Goal: Task Accomplishment & Management: Manage account settings

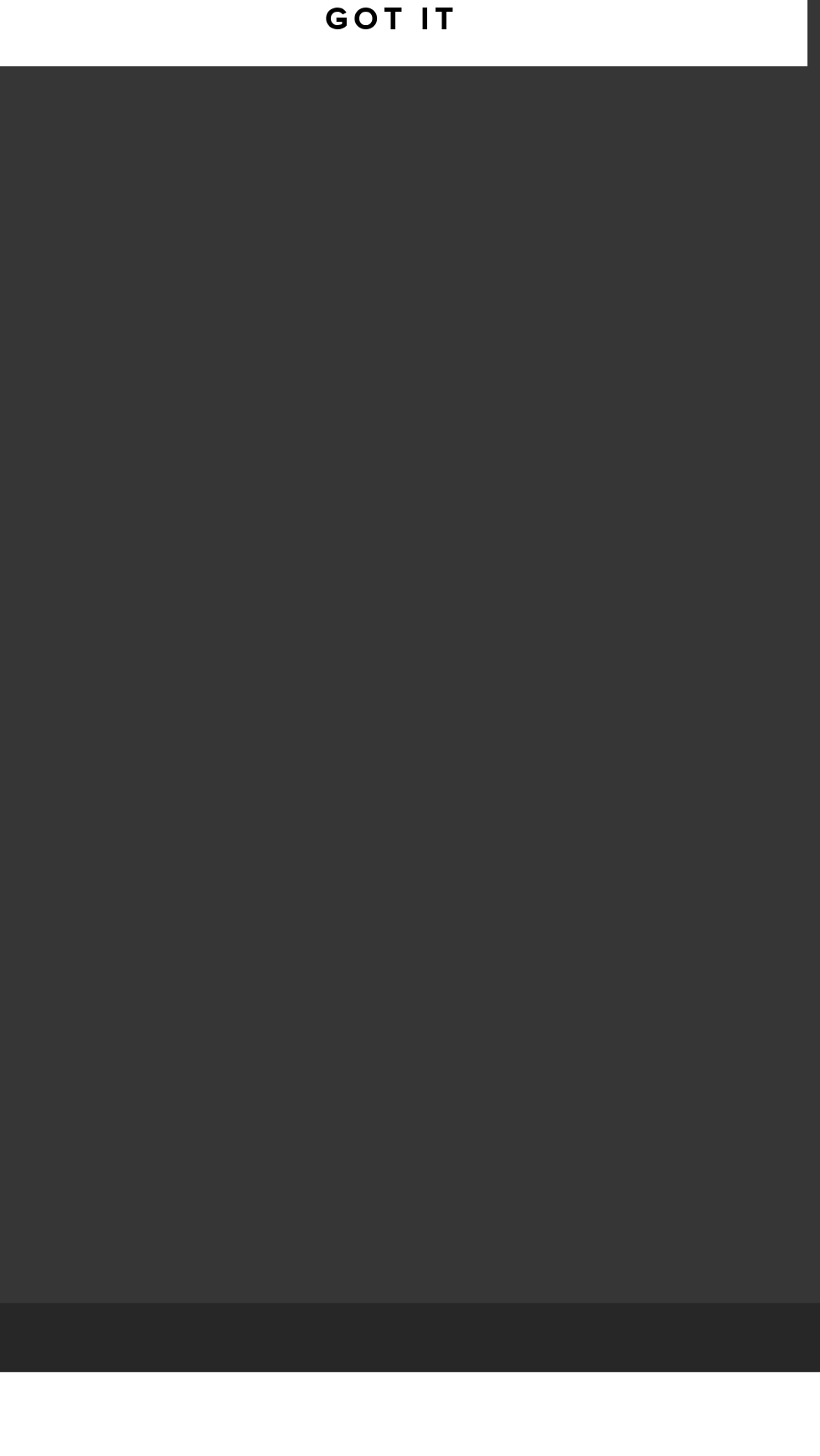
scroll to position [59, 0]
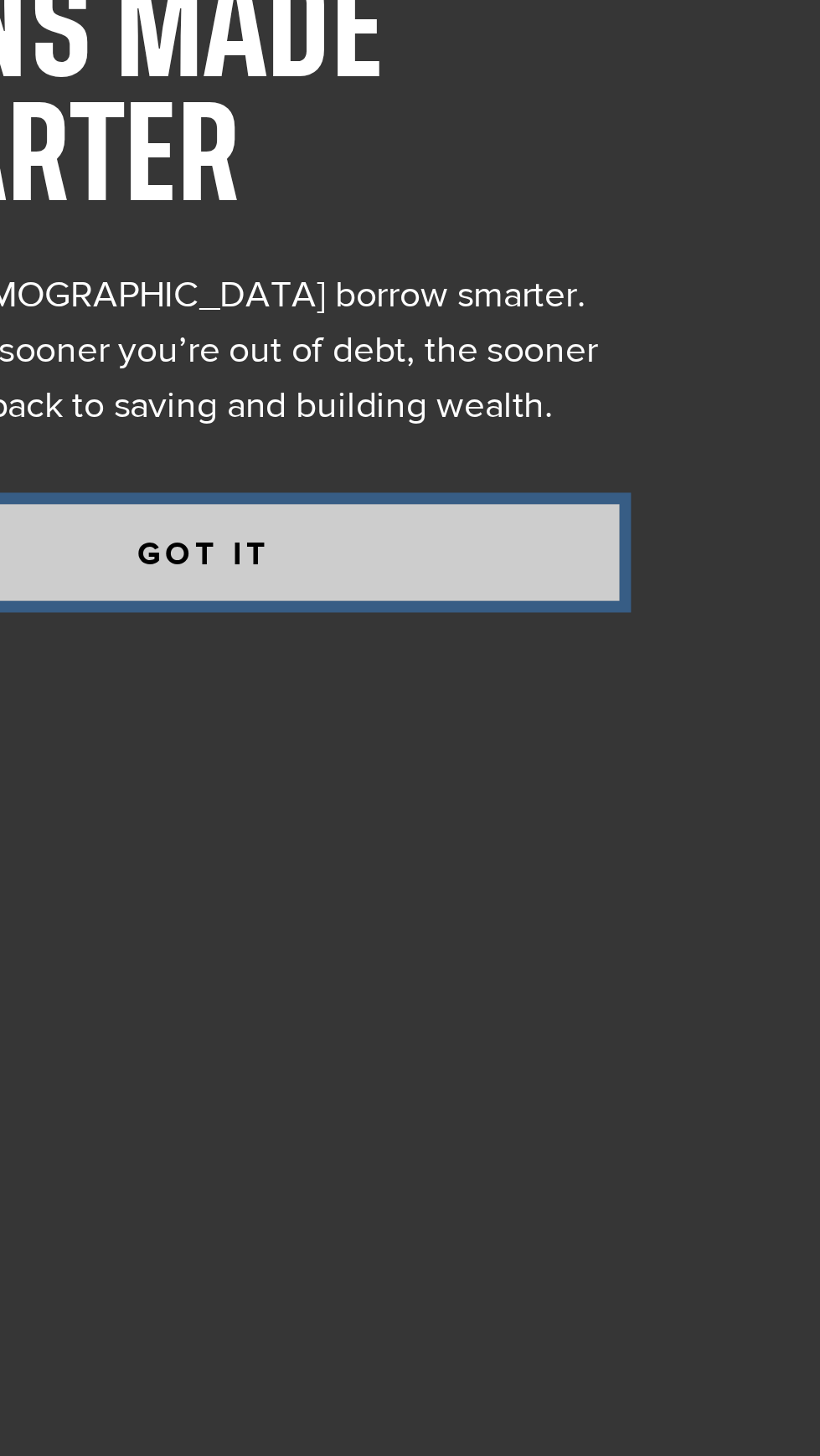
click at [558, 981] on button "GOT IT" at bounding box center [444, 963] width 302 height 35
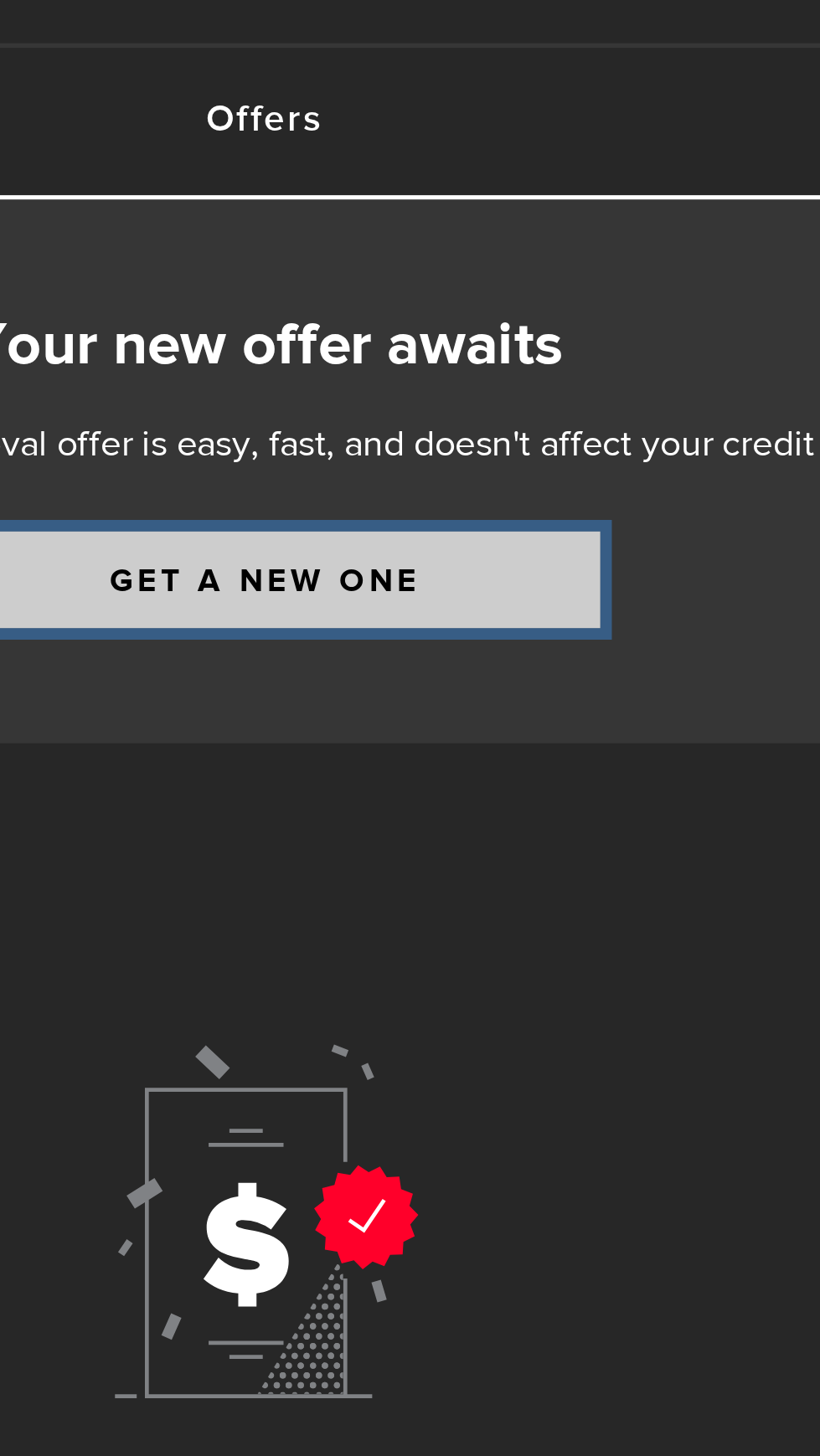
click at [511, 301] on link "Get a new one" at bounding box center [444, 301] width 243 height 35
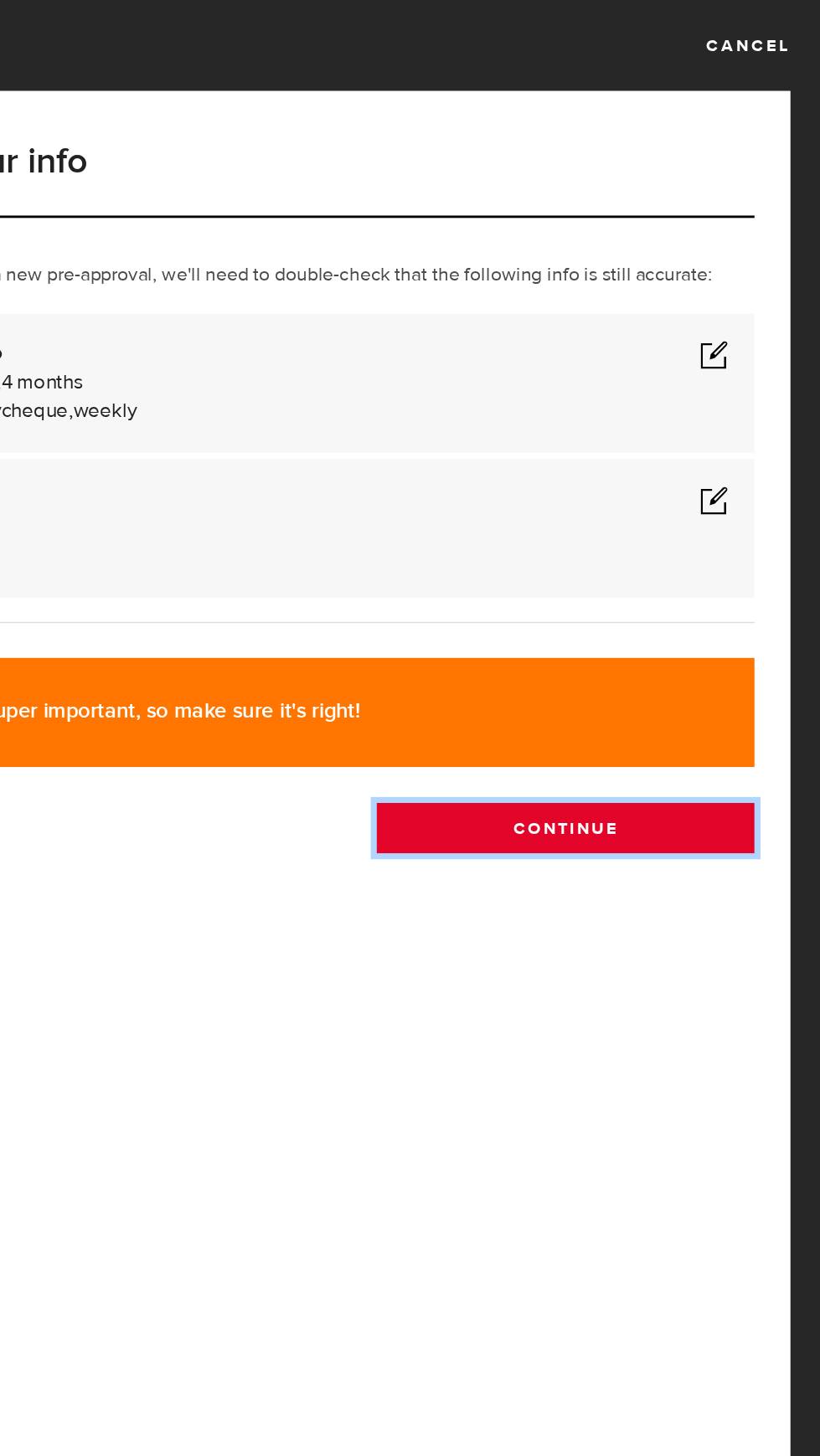
click at [720, 598] on button "Continue" at bounding box center [637, 580] width 264 height 35
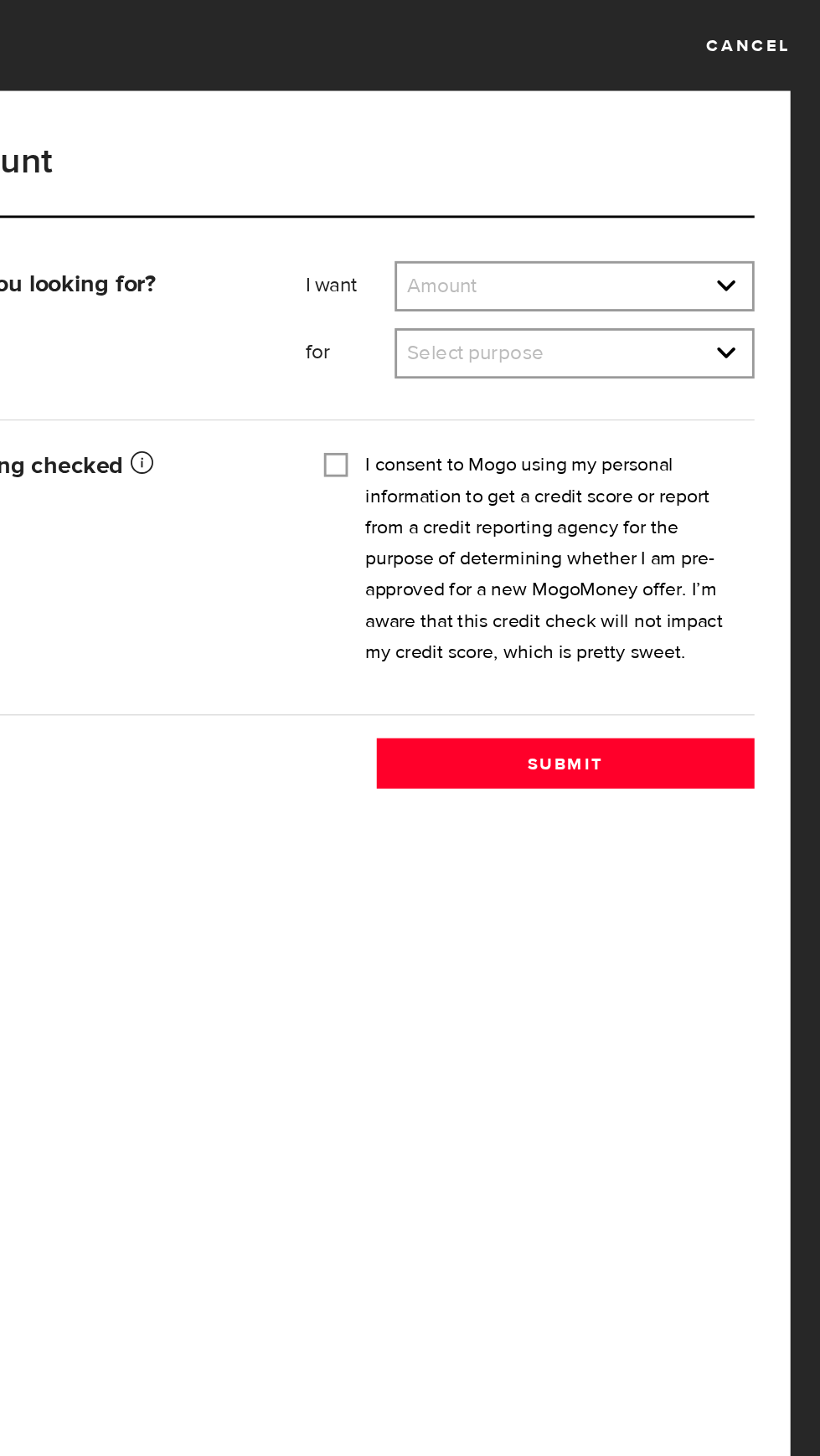
click at [652, 212] on select "Amount $500 $1000 $2000 $3000 $4000 $5000 $6000 $7000 $8000 $9000 $10000 $11000…" at bounding box center [644, 203] width 248 height 35
select select "5000"
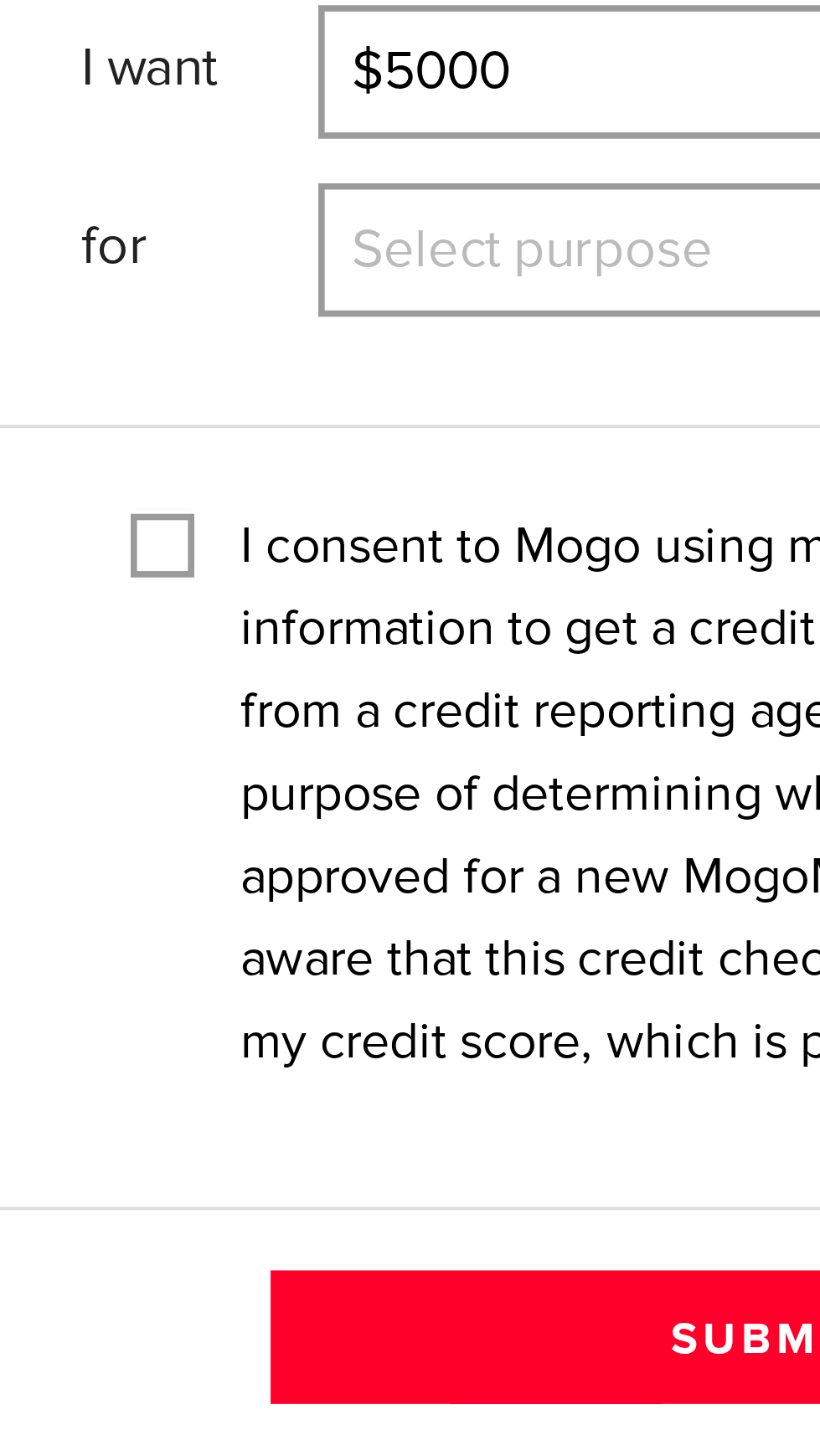
click at [590, 248] on select "Select purpose Credit Card Refinancing/Pay Off Credit Cards Debt Consolidation …" at bounding box center [644, 250] width 248 height 35
select select "Tuition/Student Loans"
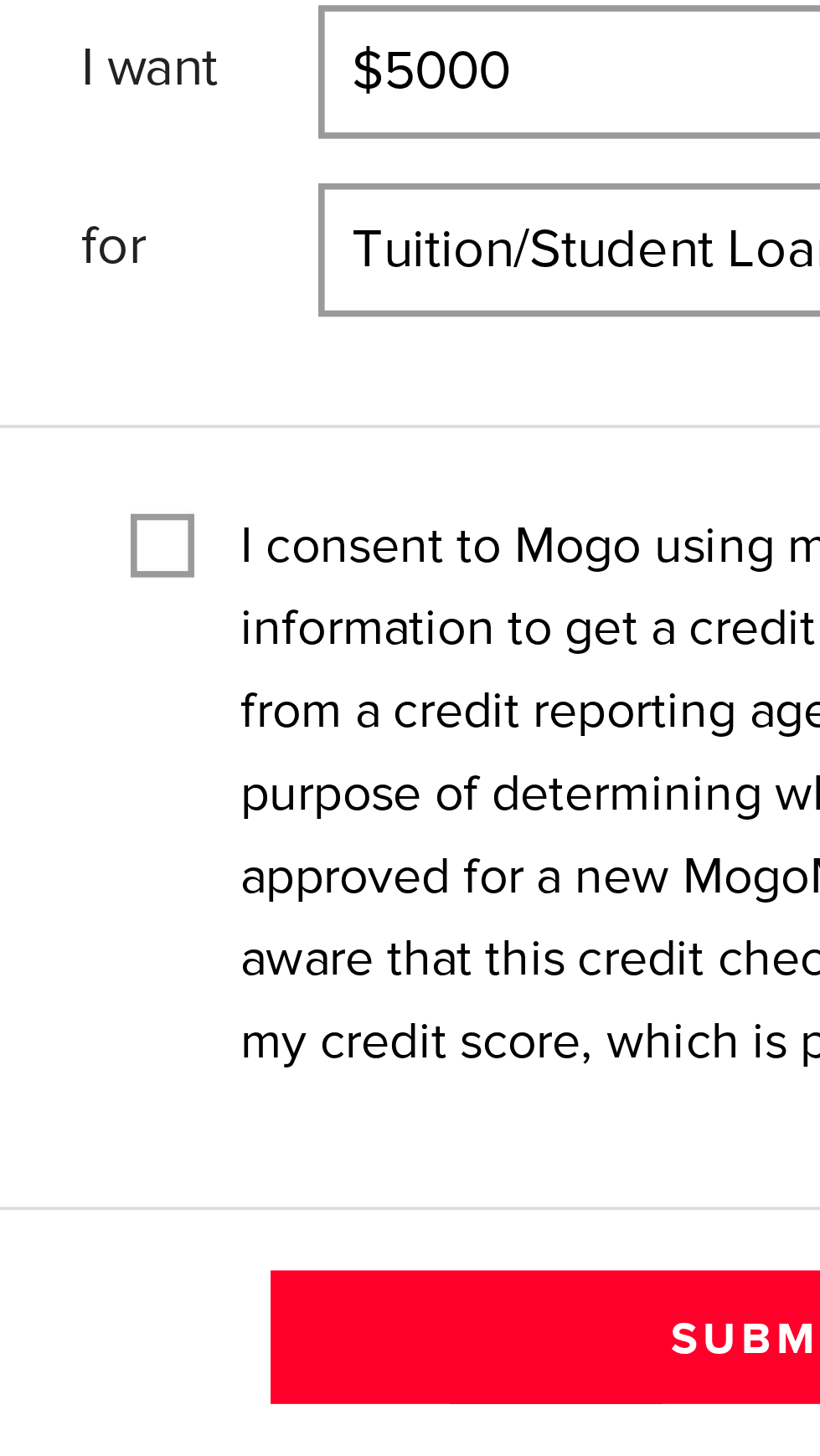
click at [470, 330] on input "I consent to Mogo using my personal information to get a credit score or report…" at bounding box center [477, 325] width 17 height 17
checkbox input "true"
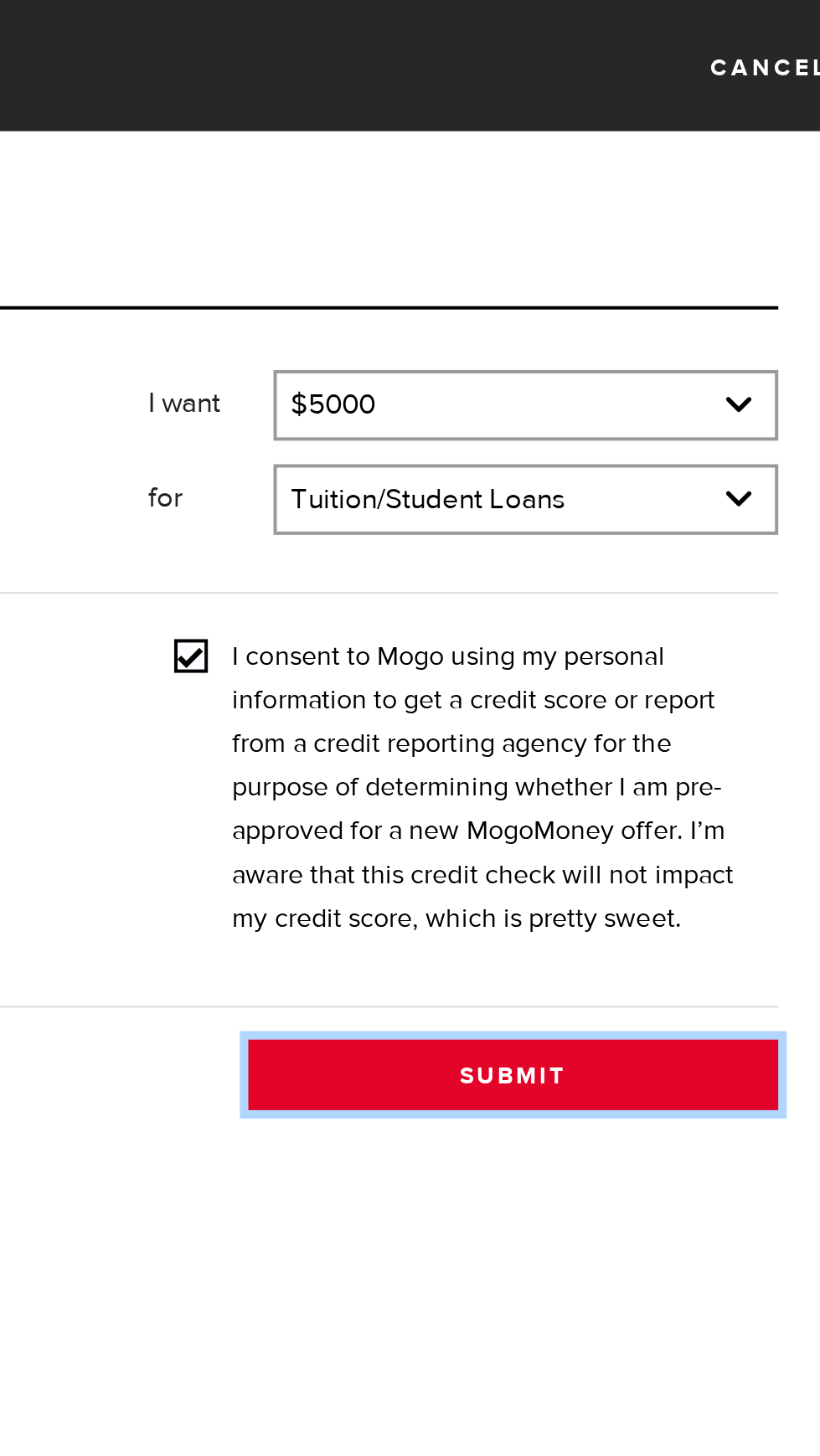
click at [715, 553] on button "Submit" at bounding box center [637, 535] width 264 height 35
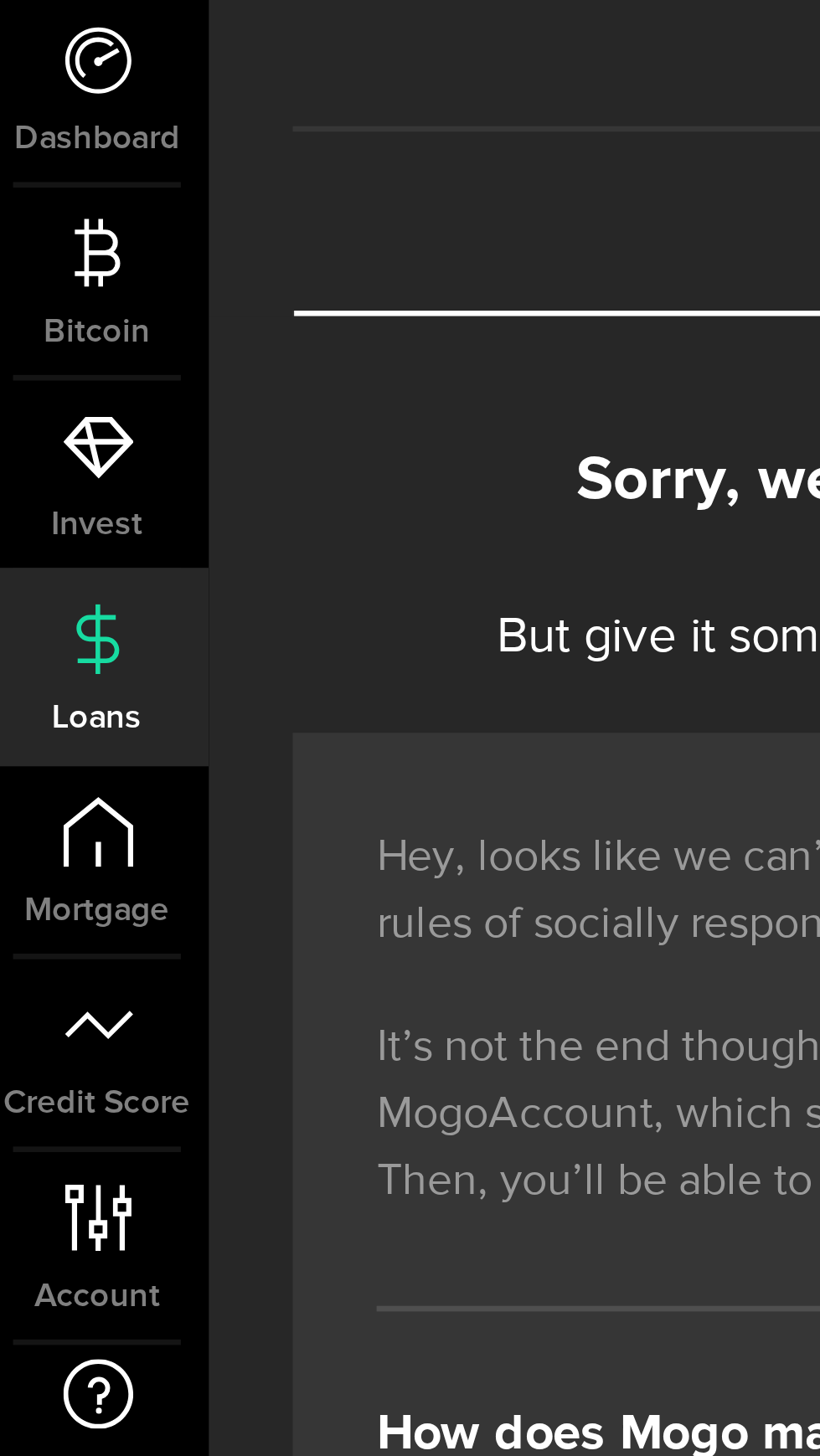
scroll to position [9, 0]
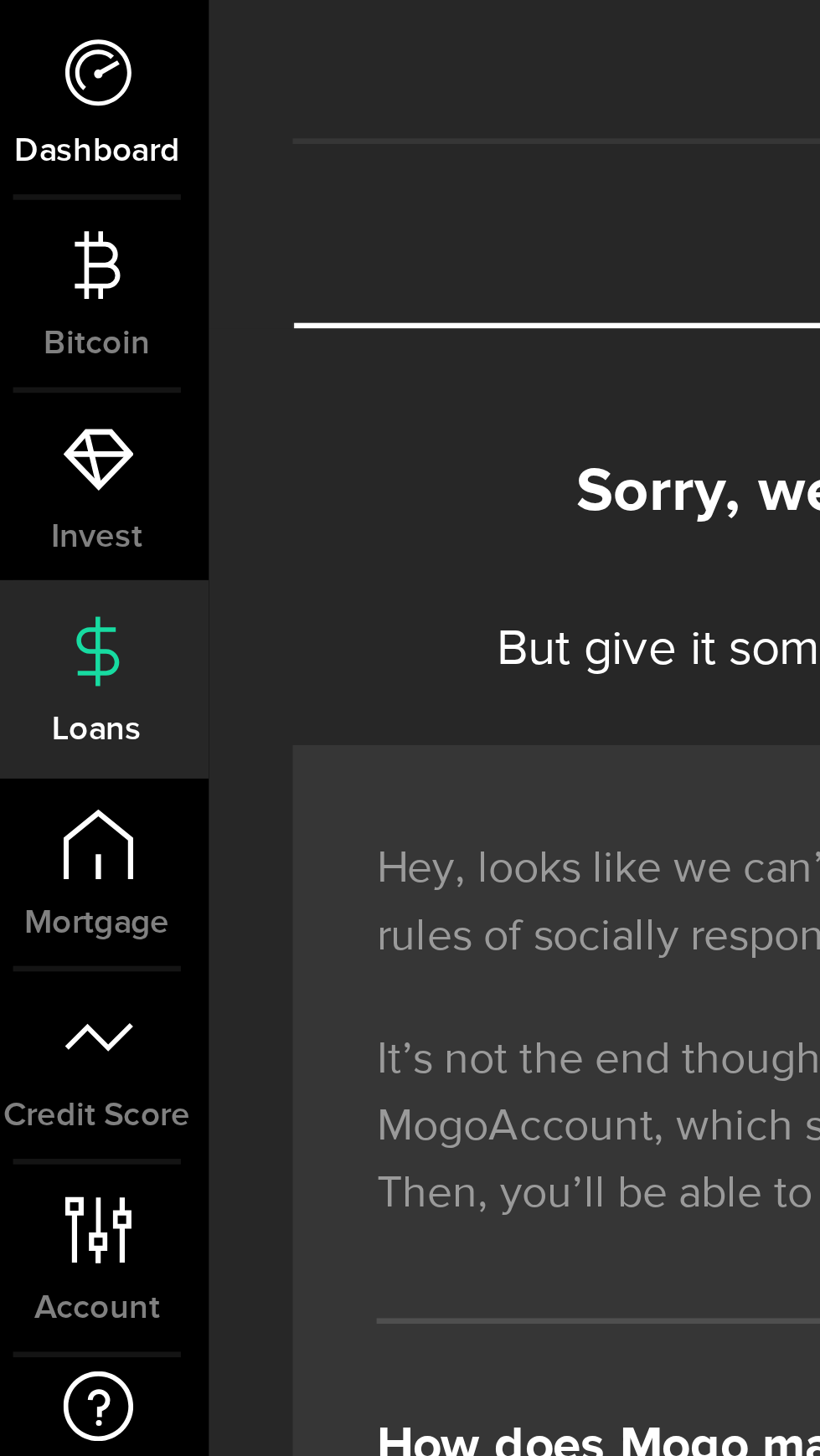
click at [40, 93] on use at bounding box center [33, 86] width 20 height 20
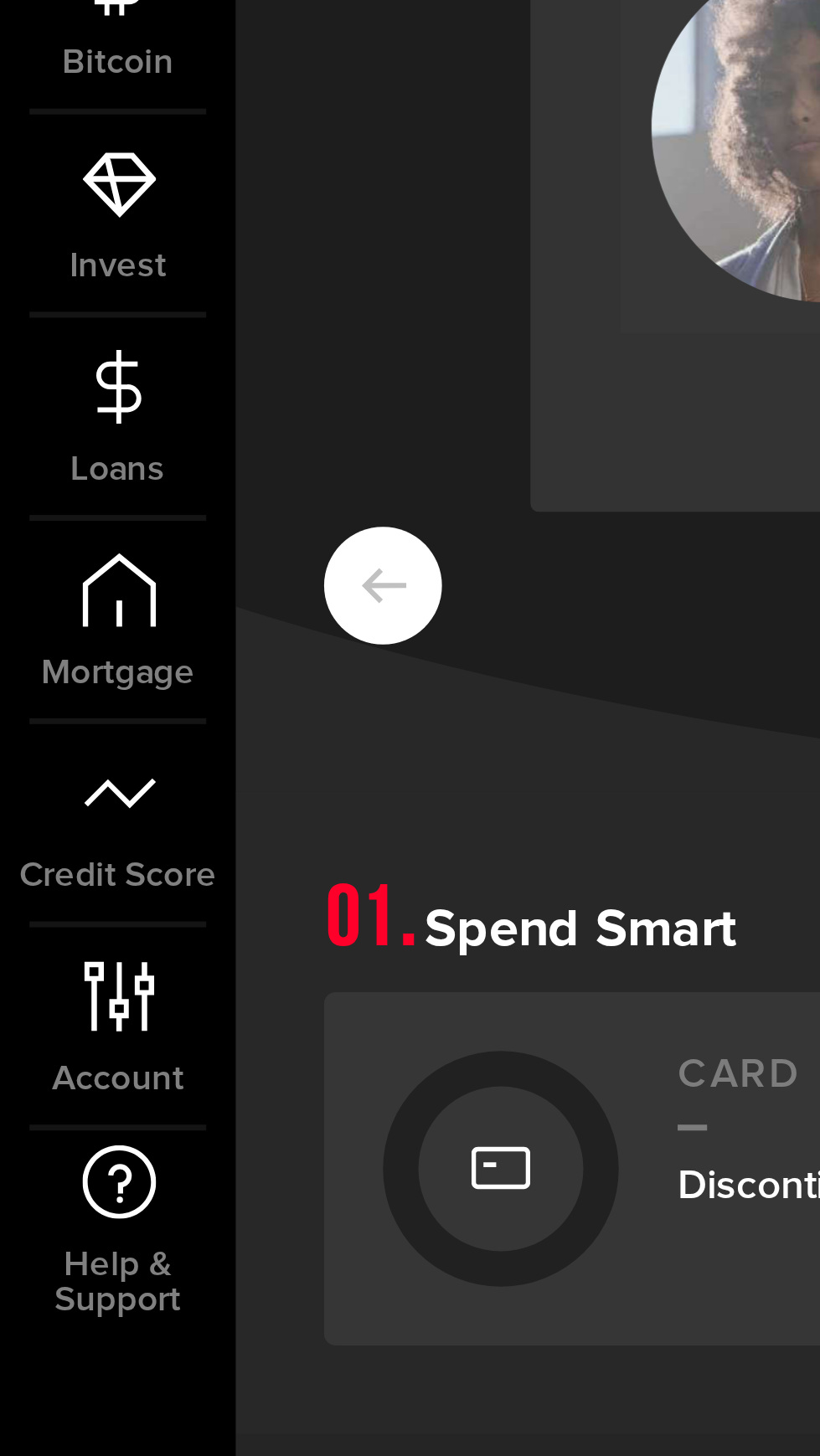
scroll to position [724, 0]
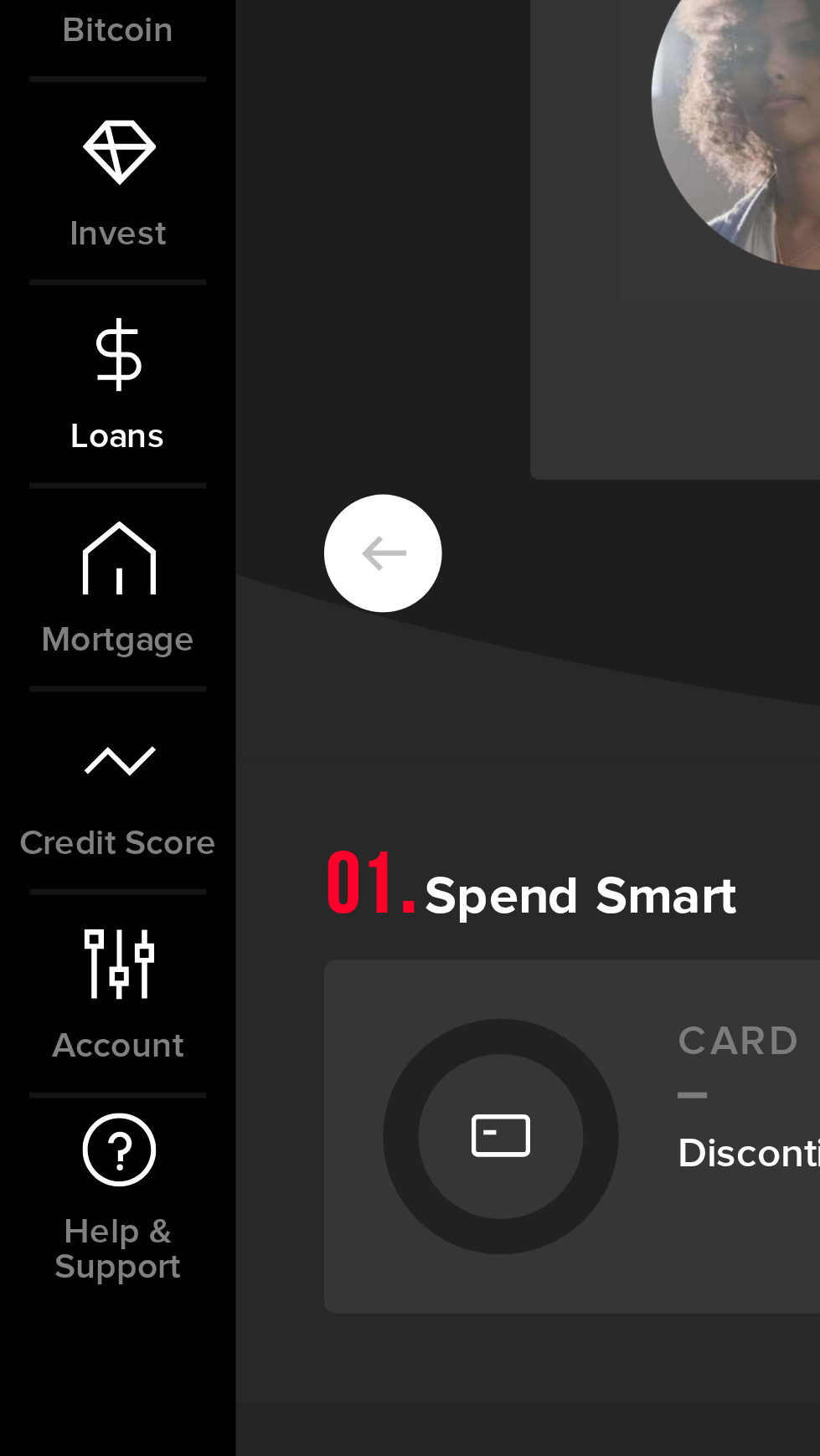
click at [43, 268] on icon at bounding box center [33, 259] width 21 height 21
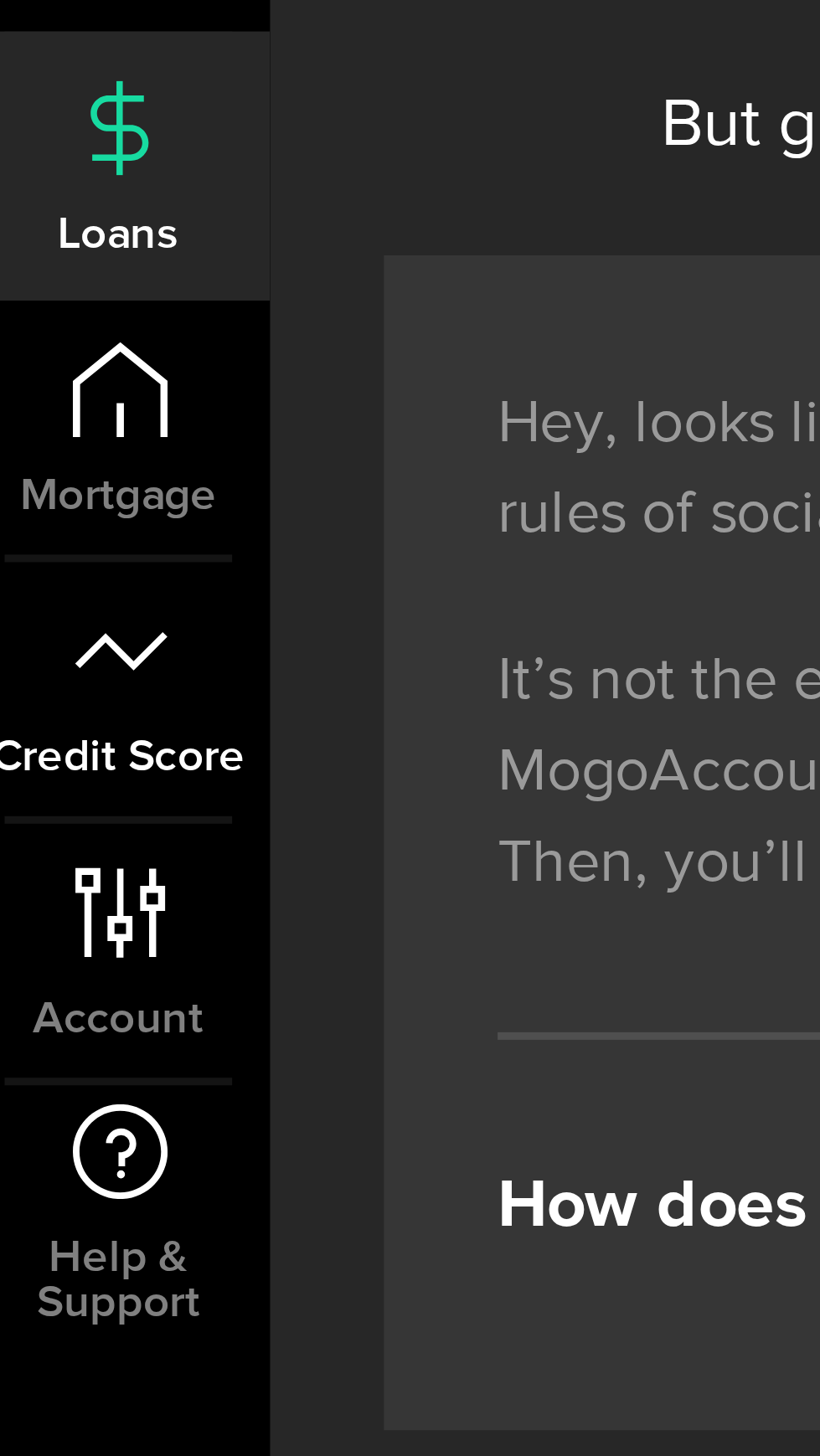
click at [40, 387] on link "Credit Score" at bounding box center [33, 383] width 67 height 57
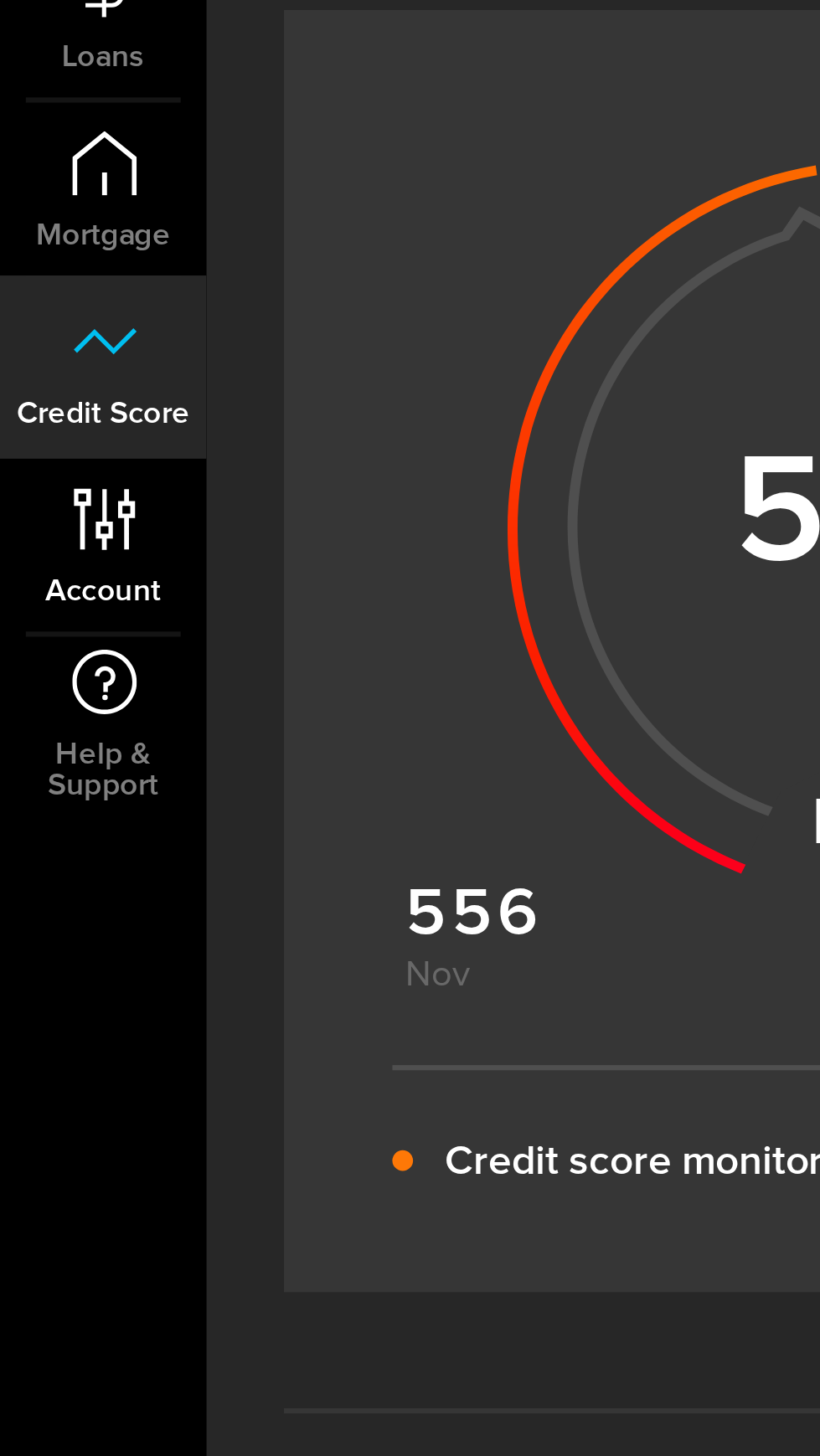
click at [35, 436] on use at bounding box center [33, 433] width 20 height 20
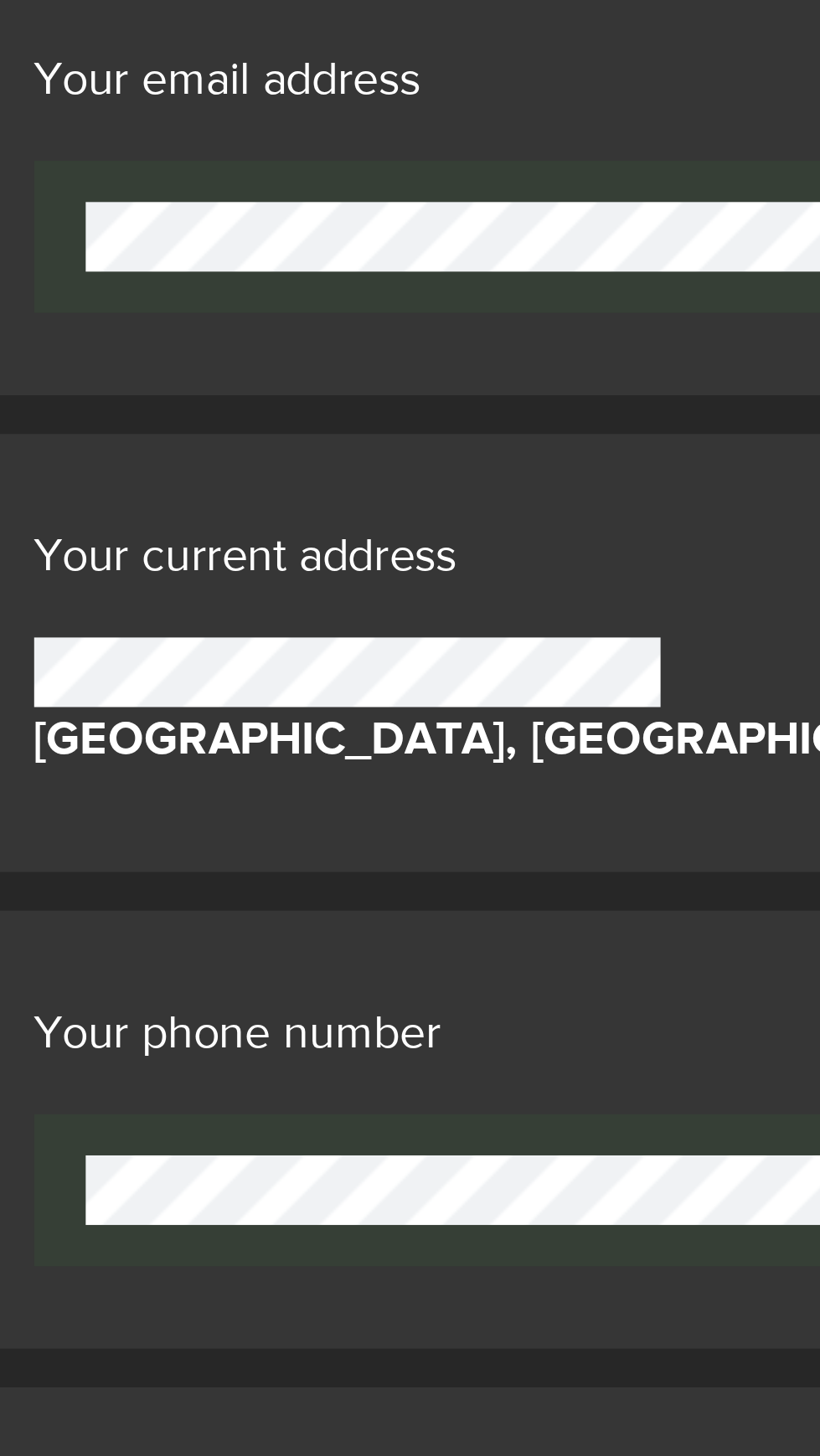
scroll to position [149, 0]
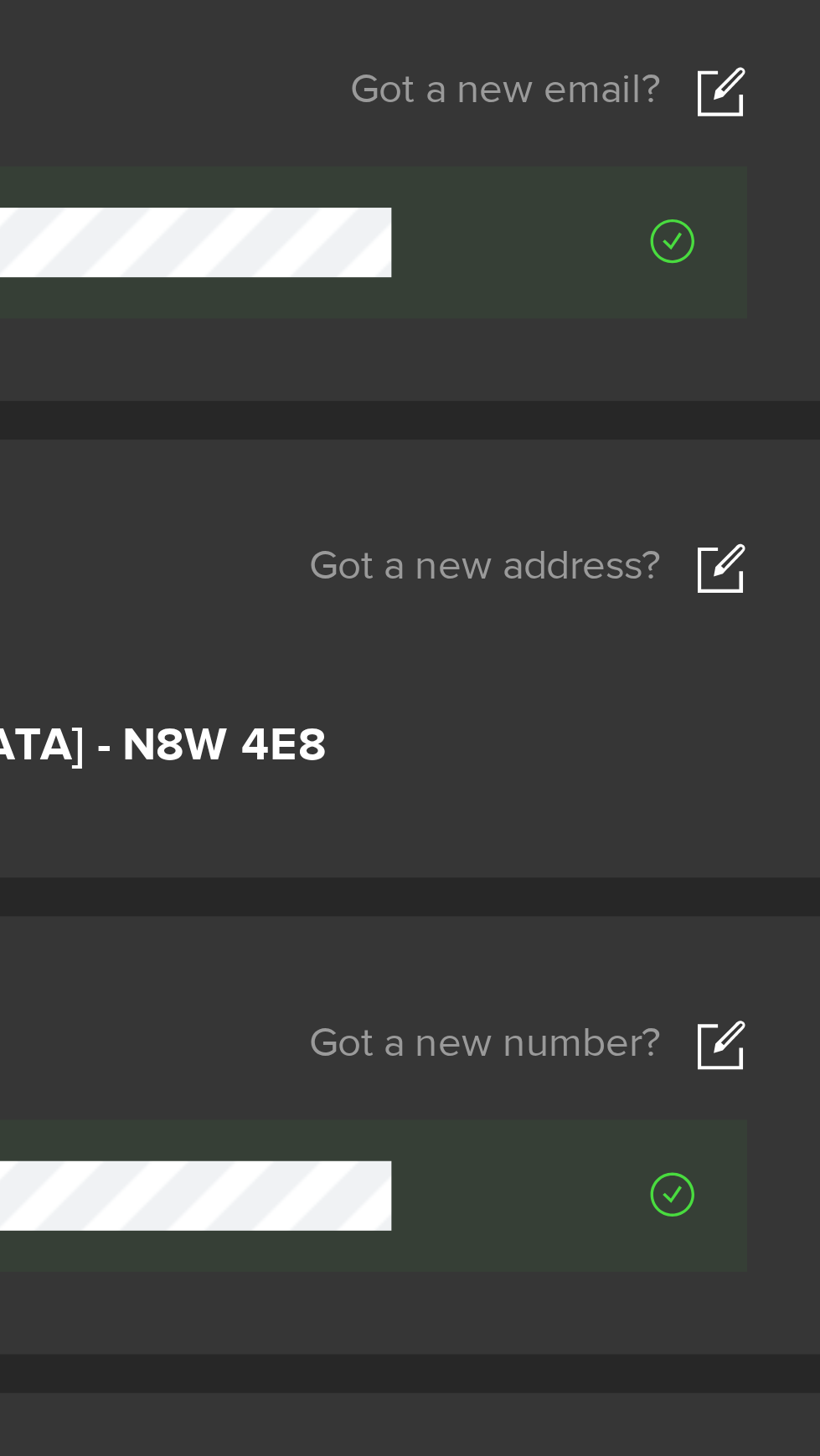
click at [767, 523] on icon at bounding box center [760, 531] width 17 height 17
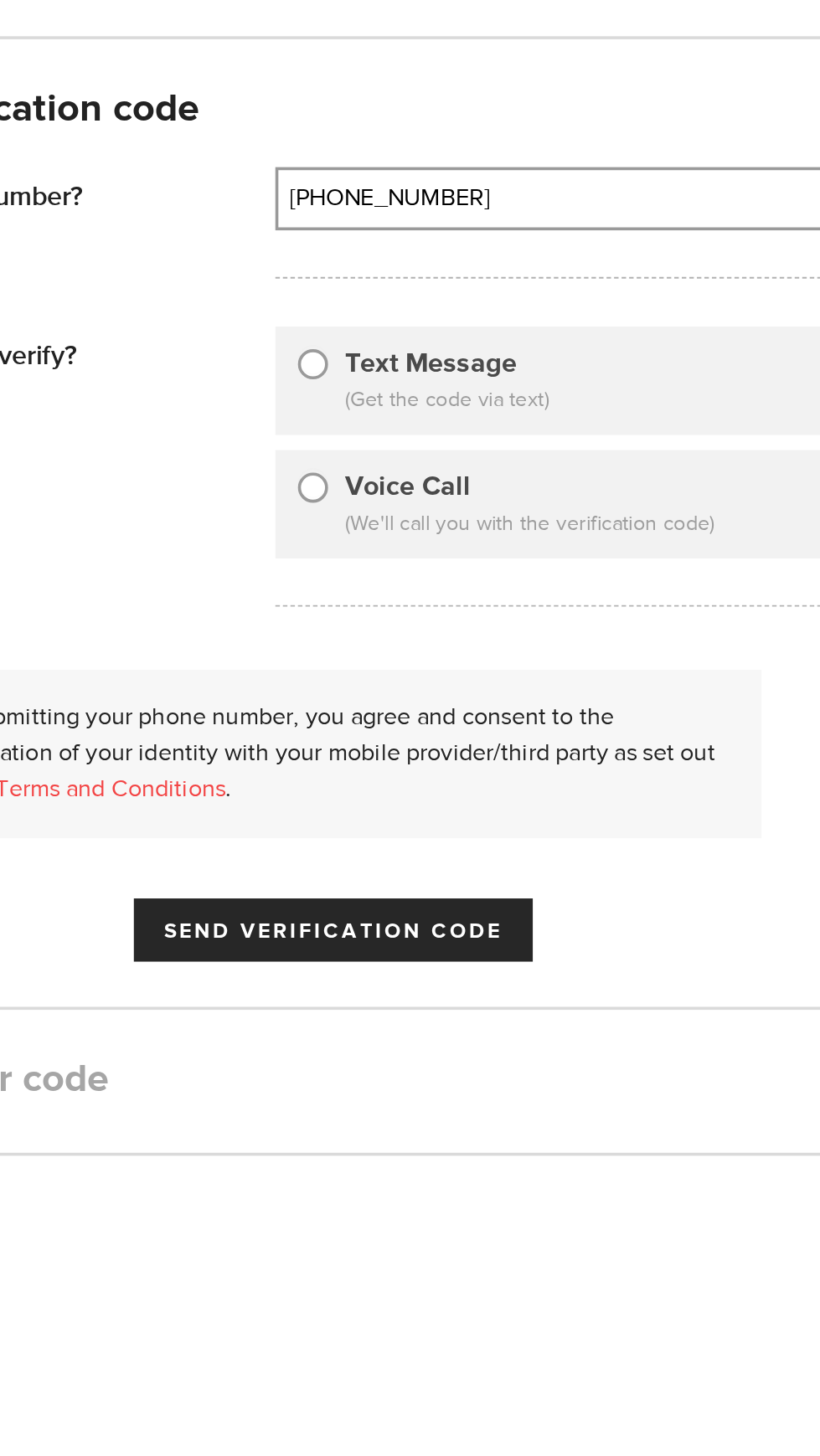
click at [527, 310] on input "[PHONE_NUMBER]" at bounding box center [590, 294] width 355 height 31
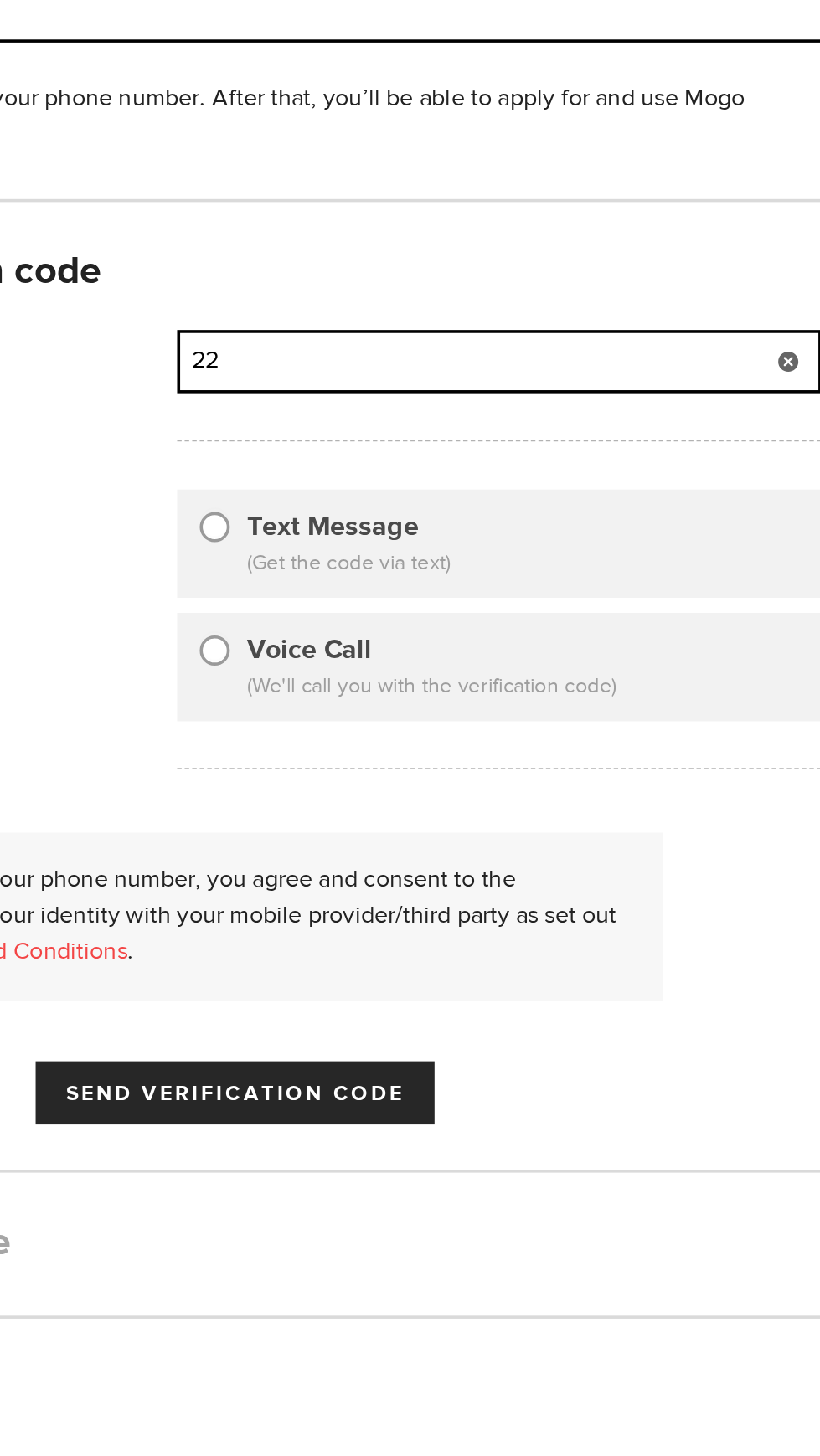
type input "2"
type input "5"
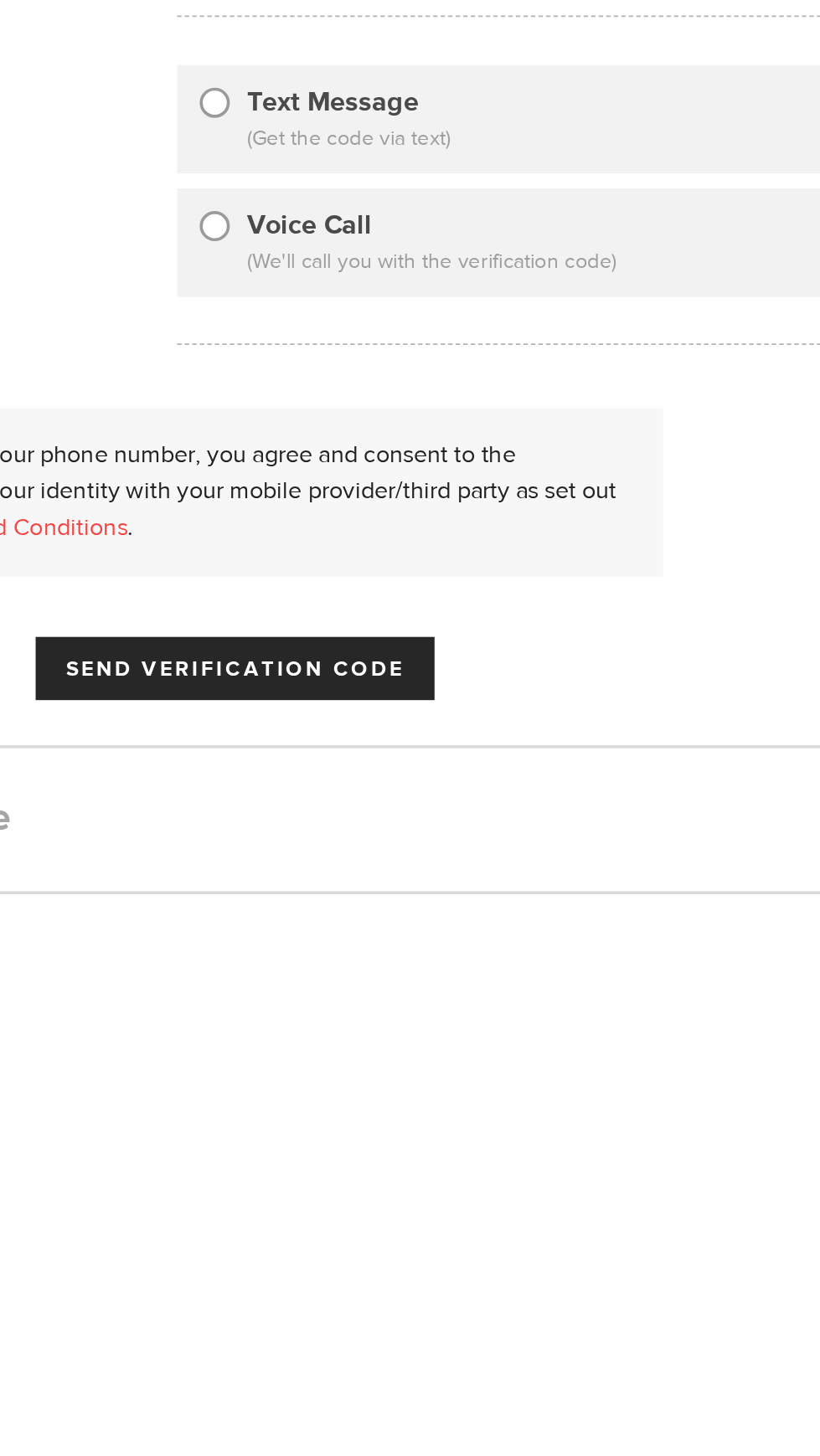
type input "[PHONE_NUMBER]"
click at [431, 392] on input "Text Message" at bounding box center [432, 384] width 17 height 17
radio input "true"
type input "[PHONE_NUMBER]"
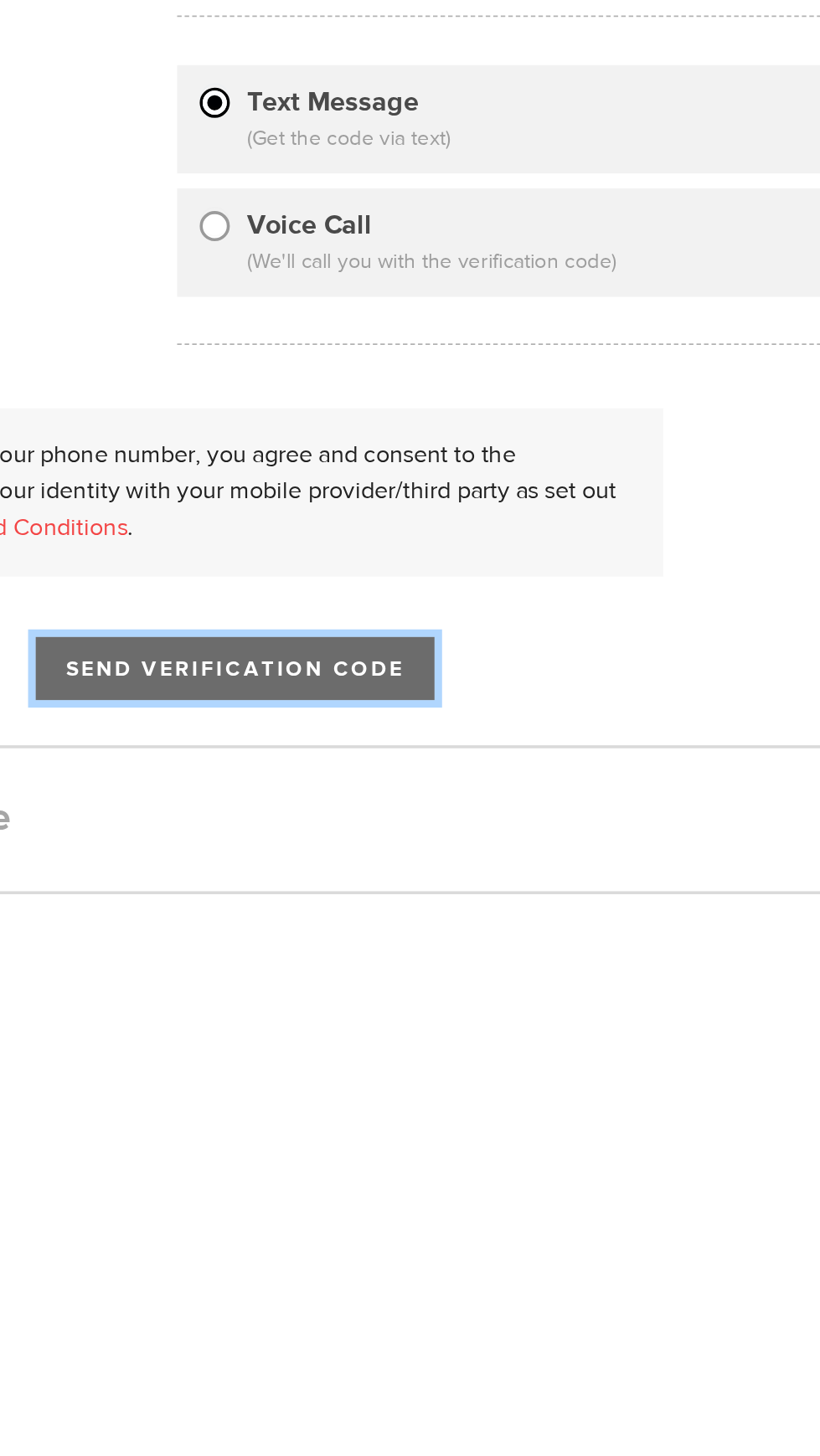
click at [536, 708] on span "Send Verification Code" at bounding box center [443, 702] width 188 height 12
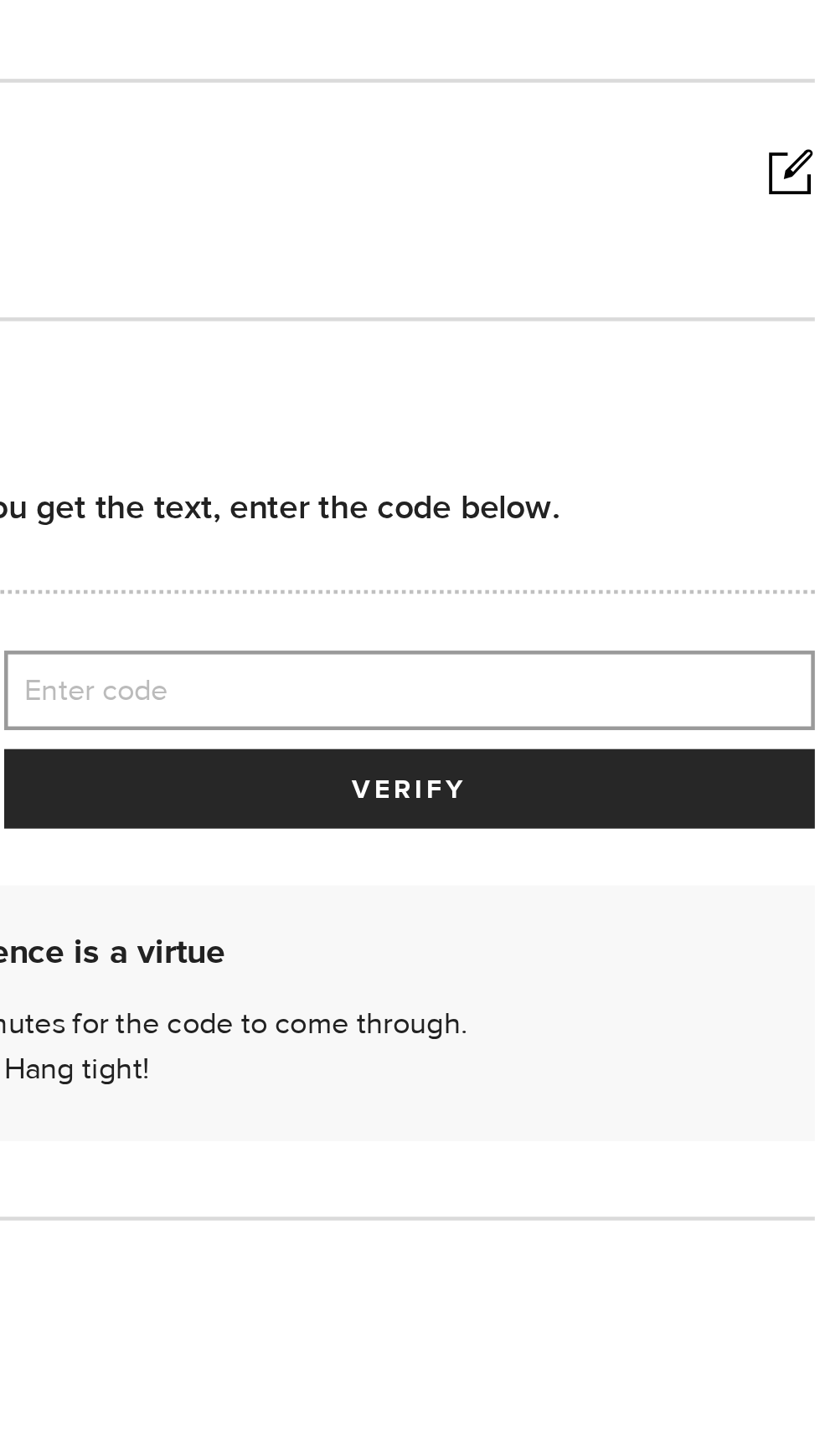
click at [653, 492] on label "Enter code" at bounding box center [590, 475] width 358 height 34
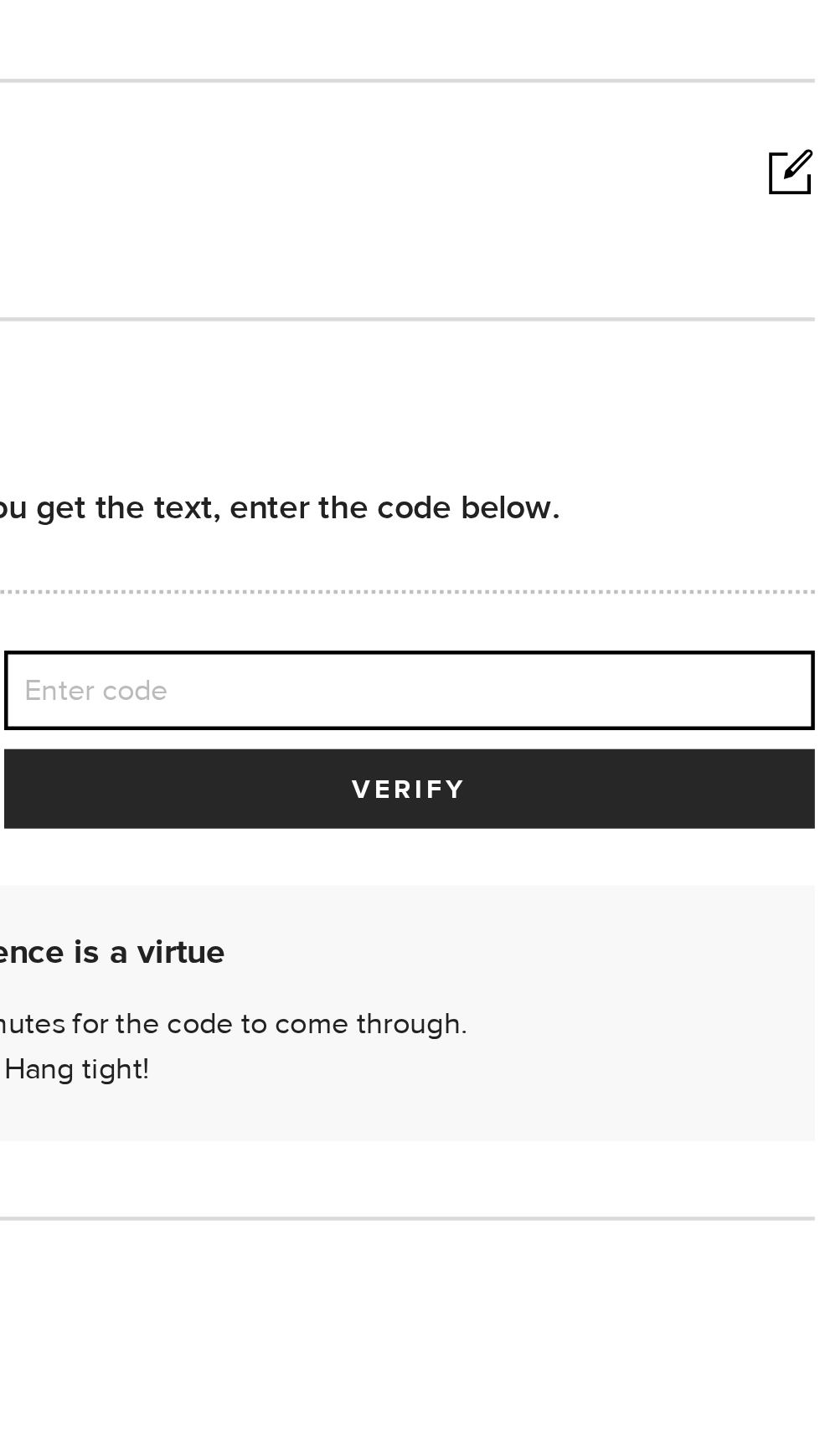
click at [653, 492] on input "Enter code" at bounding box center [590, 474] width 358 height 35
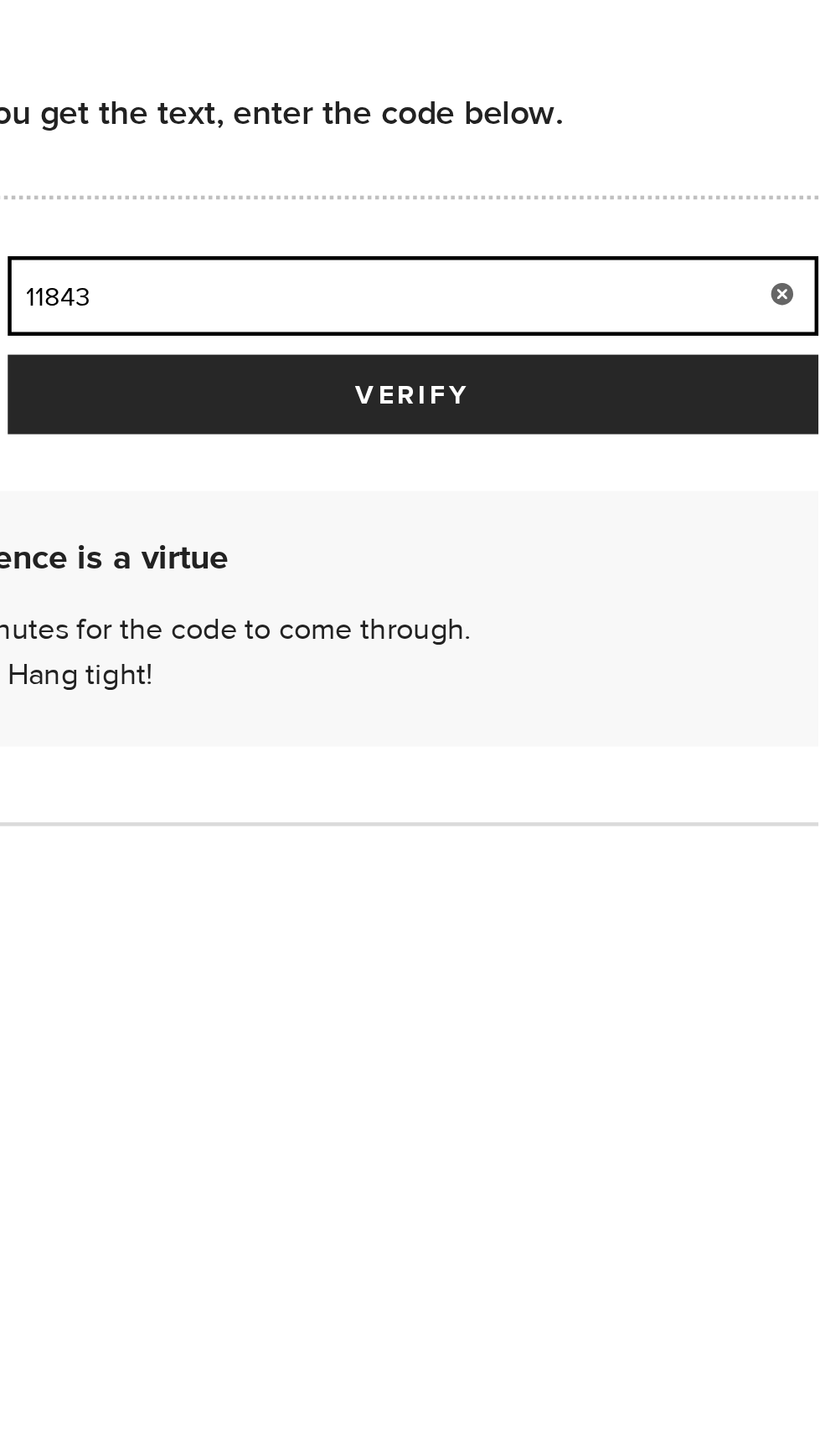
type input "11843"
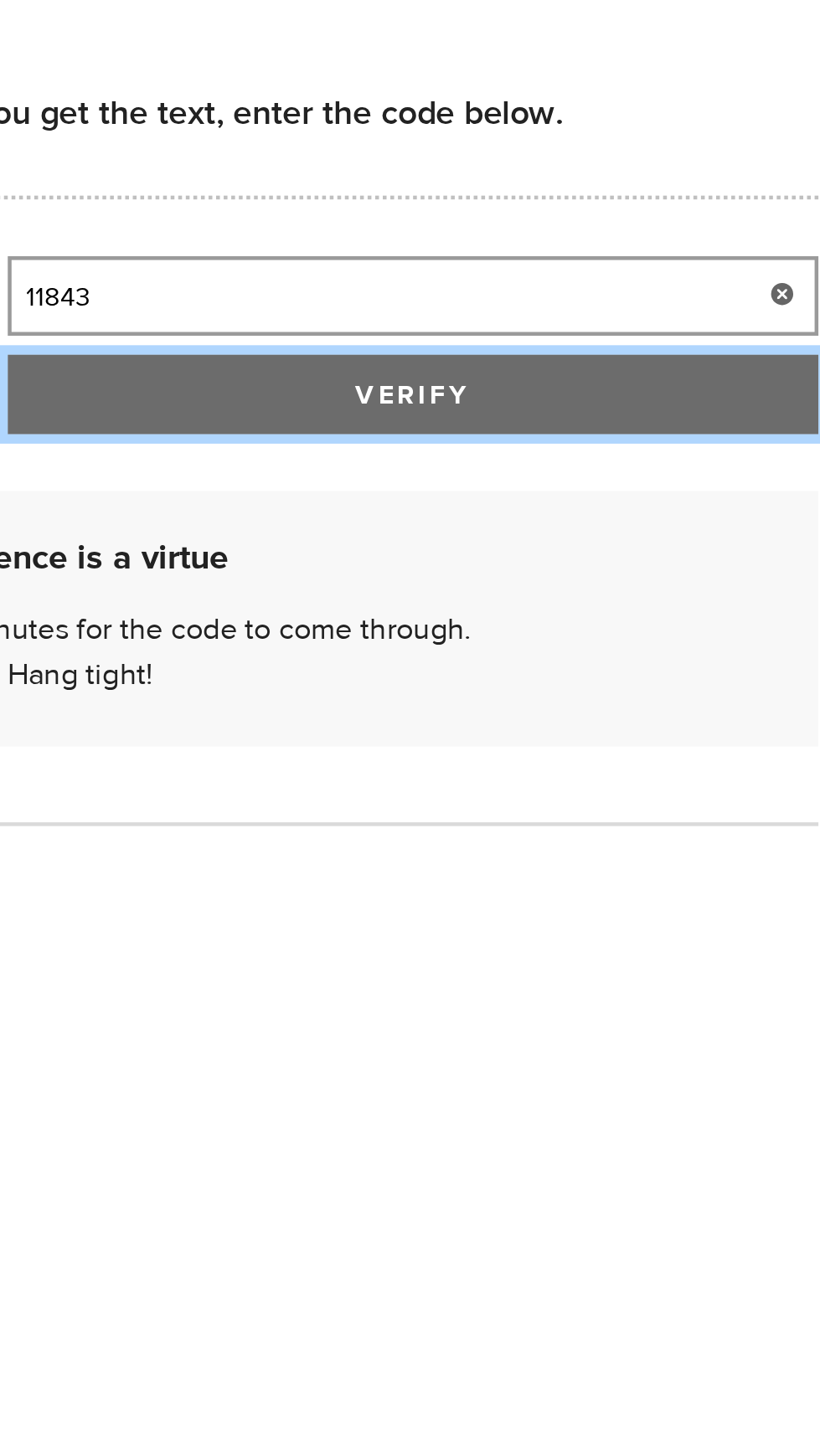
click at [464, 534] on button "verify" at bounding box center [590, 517] width 358 height 35
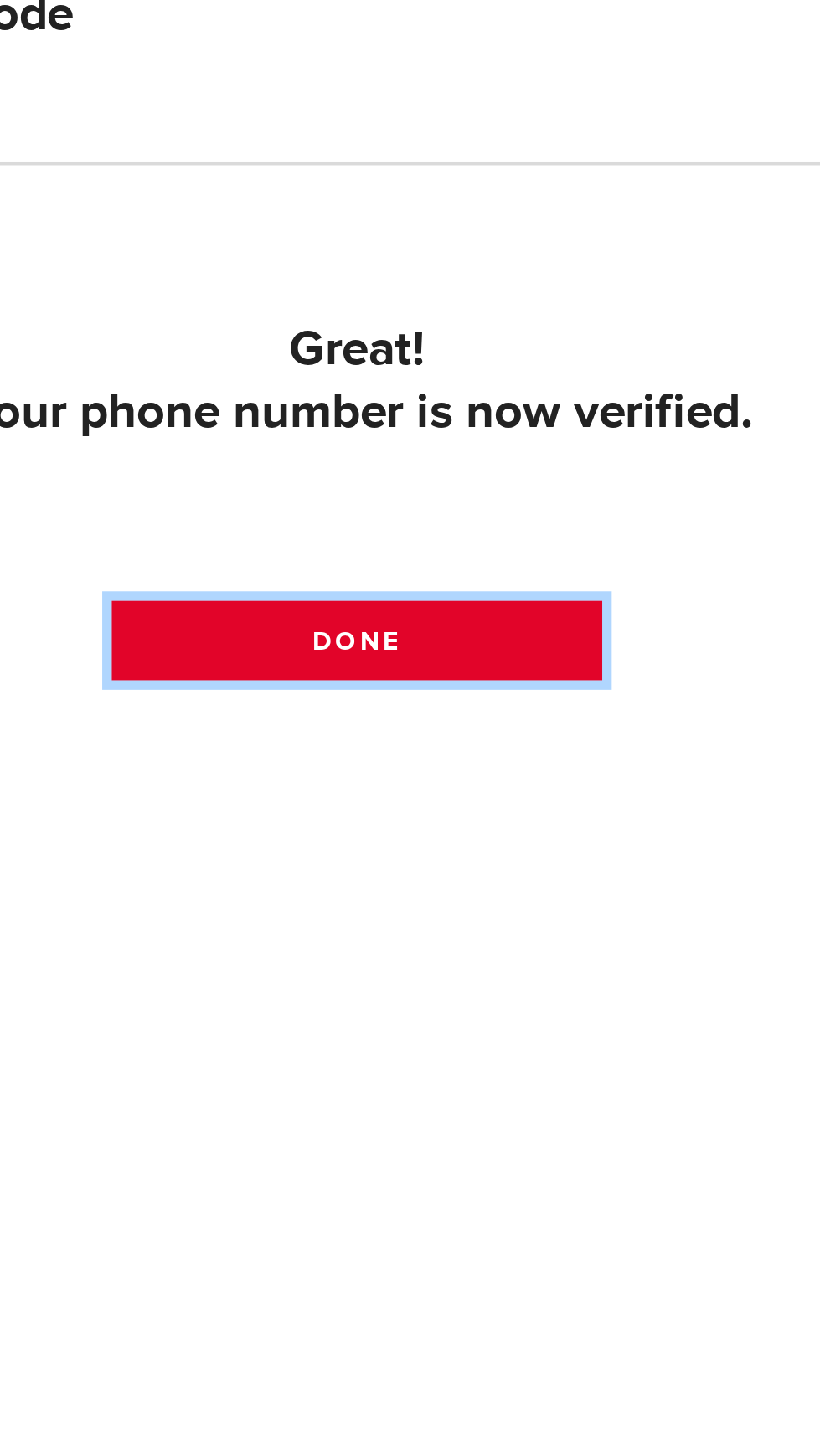
click at [515, 644] on link "Done" at bounding box center [444, 626] width 218 height 35
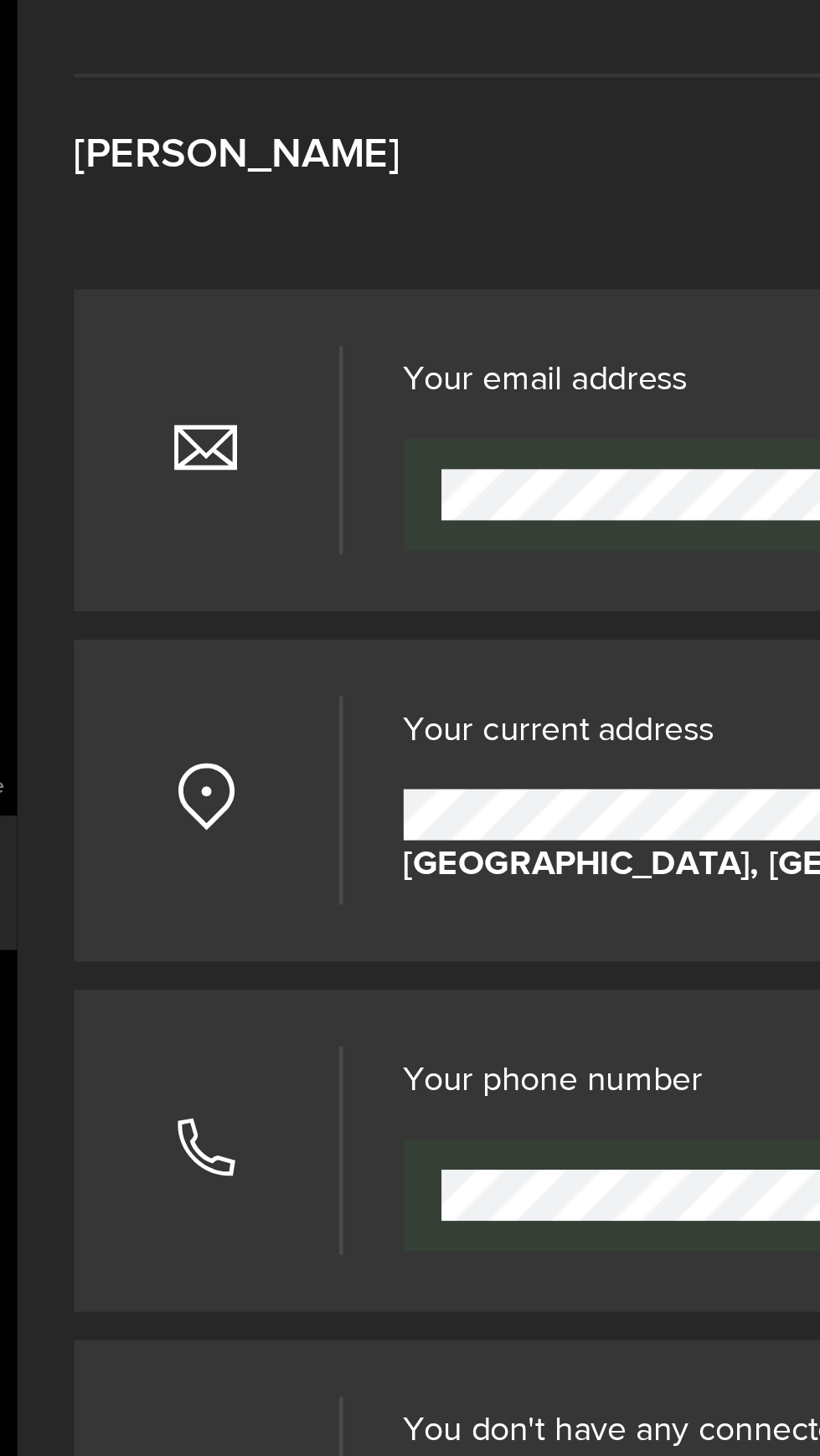
scroll to position [6, 0]
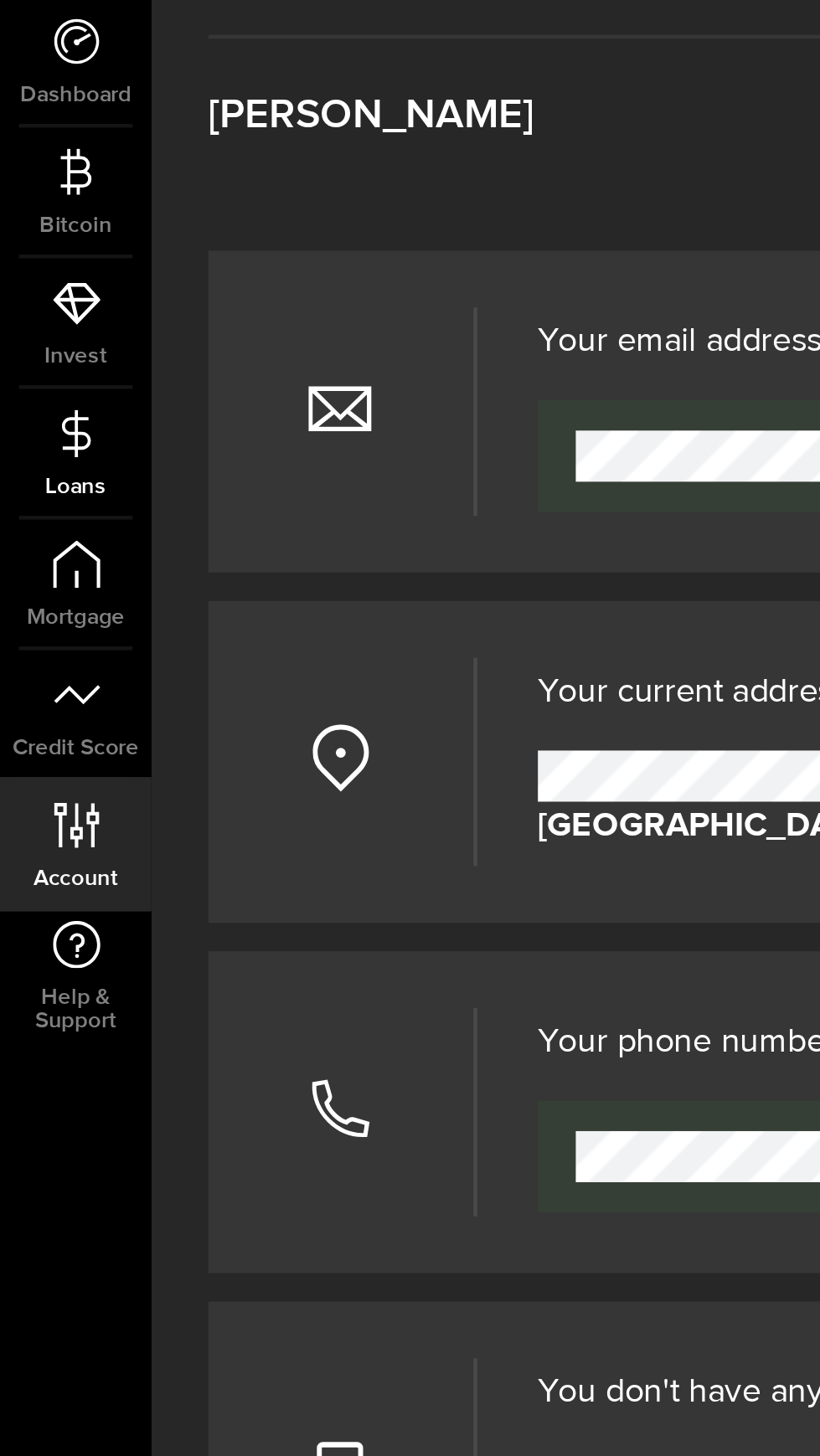
click at [28, 266] on use at bounding box center [33, 258] width 13 height 21
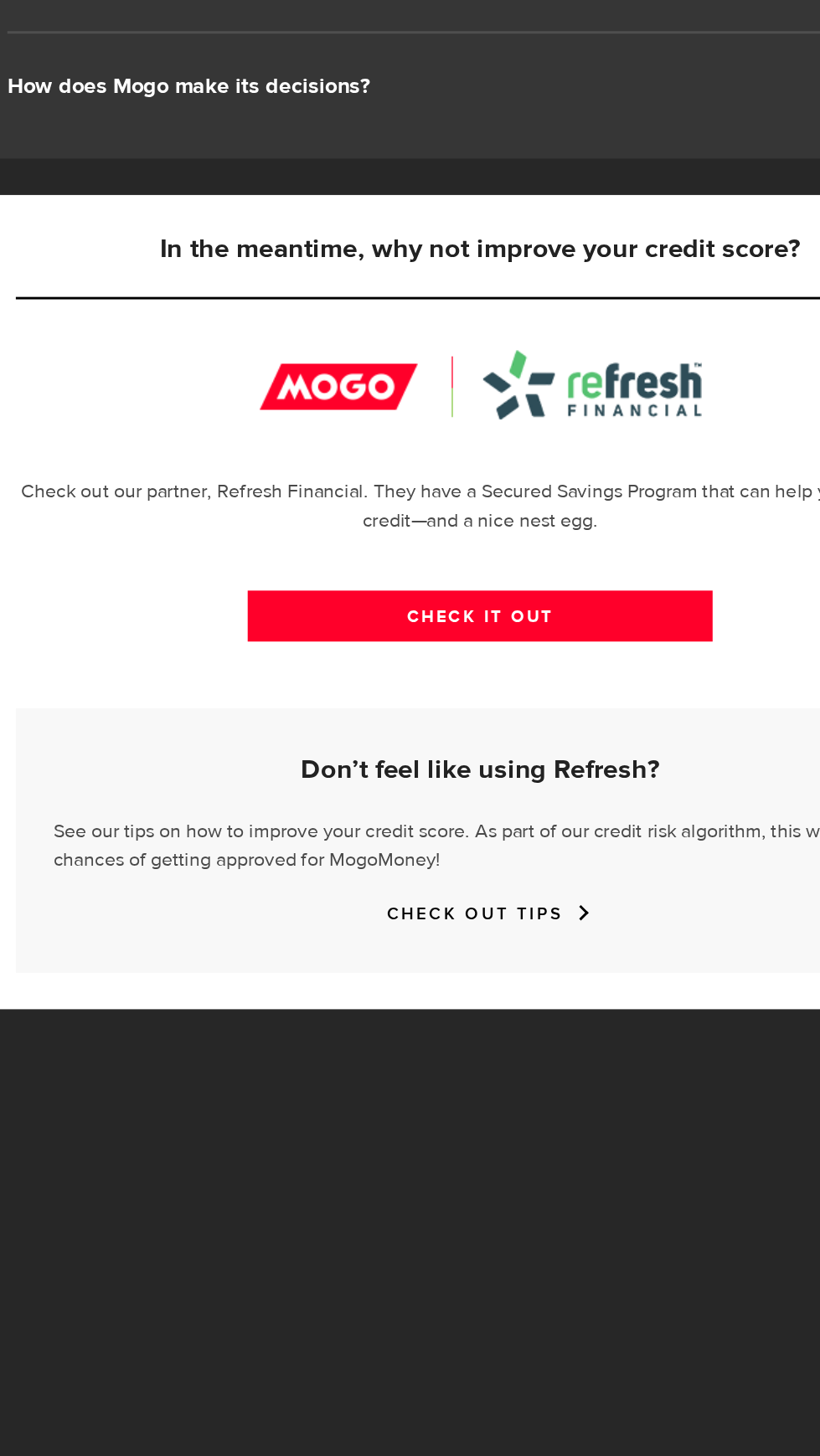
scroll to position [539, 0]
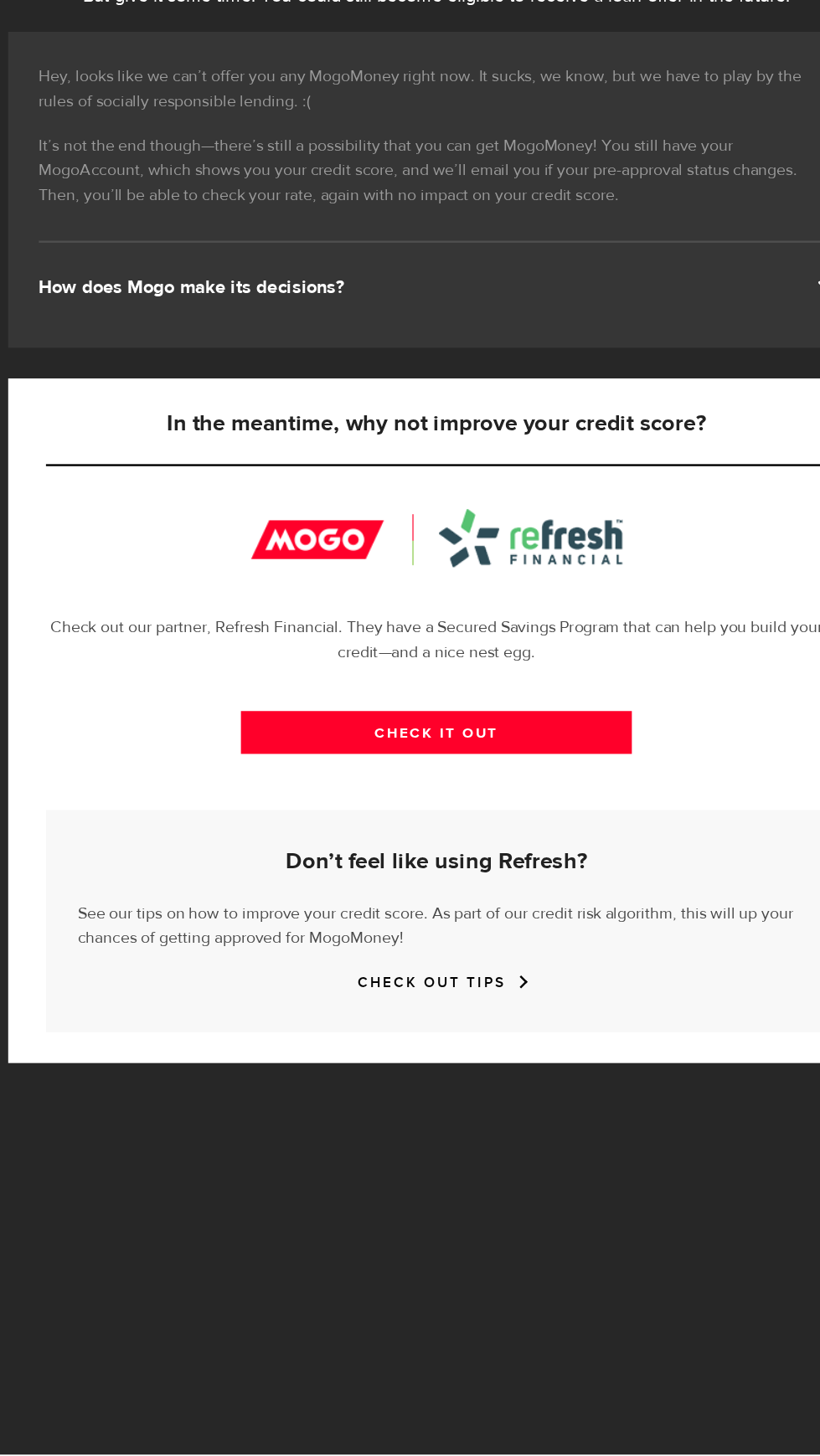
click at [508, 1075] on link "CHECK OUT TIPS" at bounding box center [443, 1069] width 129 height 14
